Goal: Unclear

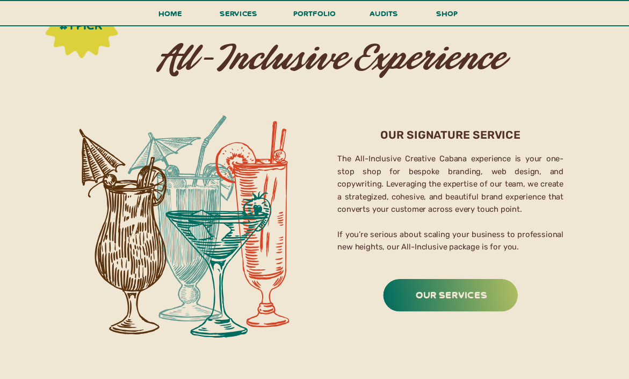
scroll to position [1619, 0]
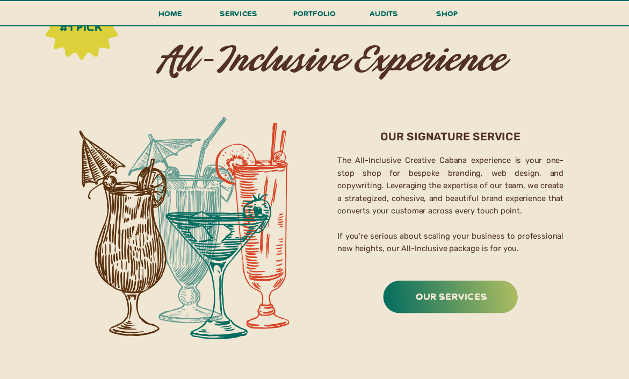
click at [386, 138] on h2 "Our Signature service" at bounding box center [450, 135] width 214 height 12
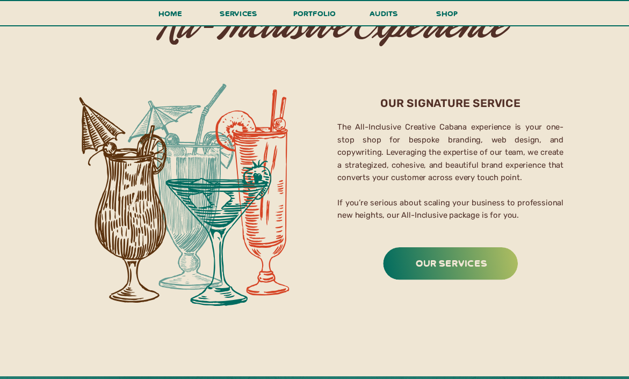
scroll to position [1658, 0]
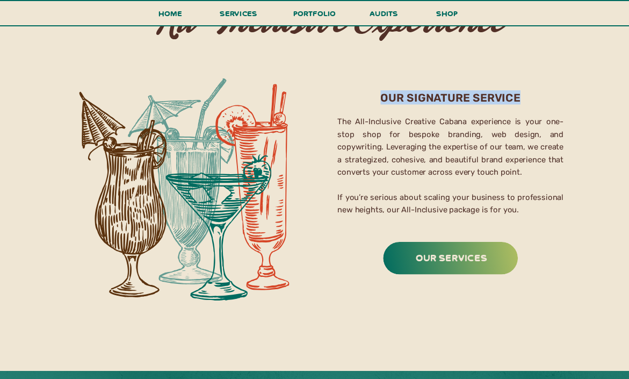
drag, startPoint x: 378, startPoint y: 96, endPoint x: 537, endPoint y: 97, distance: 158.5
click at [537, 97] on h2 "Our Signature service" at bounding box center [450, 96] width 214 height 12
drag, startPoint x: 381, startPoint y: 96, endPoint x: 541, endPoint y: 96, distance: 159.6
click at [541, 96] on h2 "Our Signature service" at bounding box center [450, 96] width 214 height 12
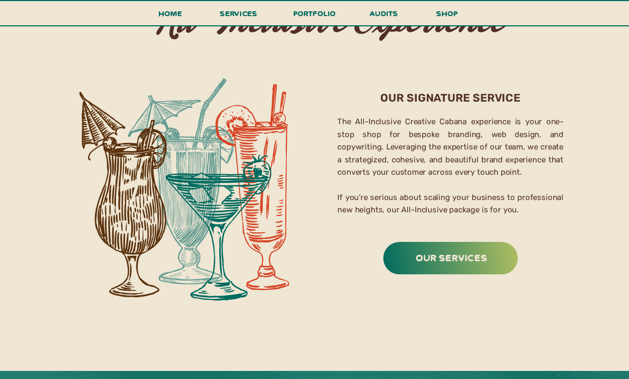
click at [410, 92] on h2 "Our Signature service" at bounding box center [450, 96] width 214 height 12
drag, startPoint x: 377, startPoint y: 94, endPoint x: 558, endPoint y: 94, distance: 180.5
click at [558, 94] on h2 "Our Signature service" at bounding box center [450, 96] width 214 height 12
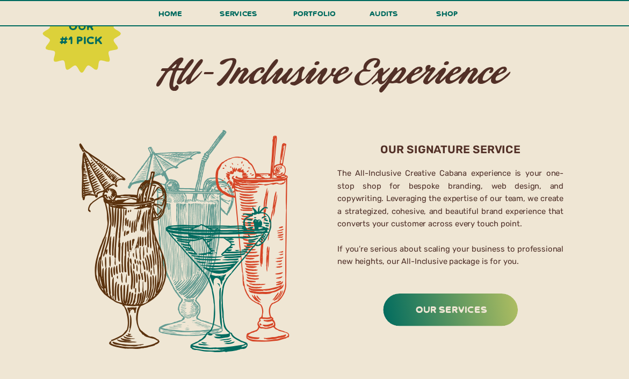
click at [466, 150] on h2 "Our Signature service" at bounding box center [450, 148] width 214 height 12
drag, startPoint x: 381, startPoint y: 149, endPoint x: 488, endPoint y: 139, distance: 107.4
click at [495, 146] on h2 "Our Signature service" at bounding box center [450, 148] width 214 height 12
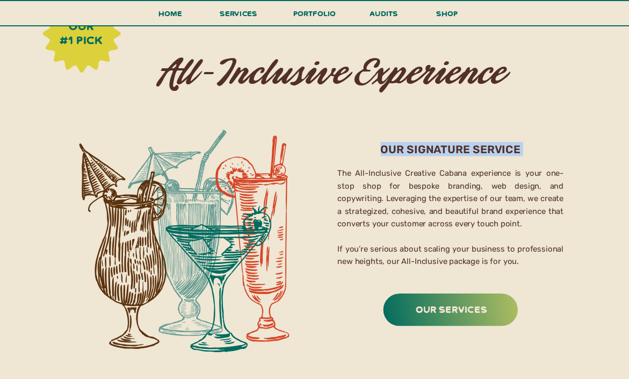
click at [495, 146] on h2 "Our Signature service" at bounding box center [450, 148] width 214 height 12
